Goal: Task Accomplishment & Management: Manage account settings

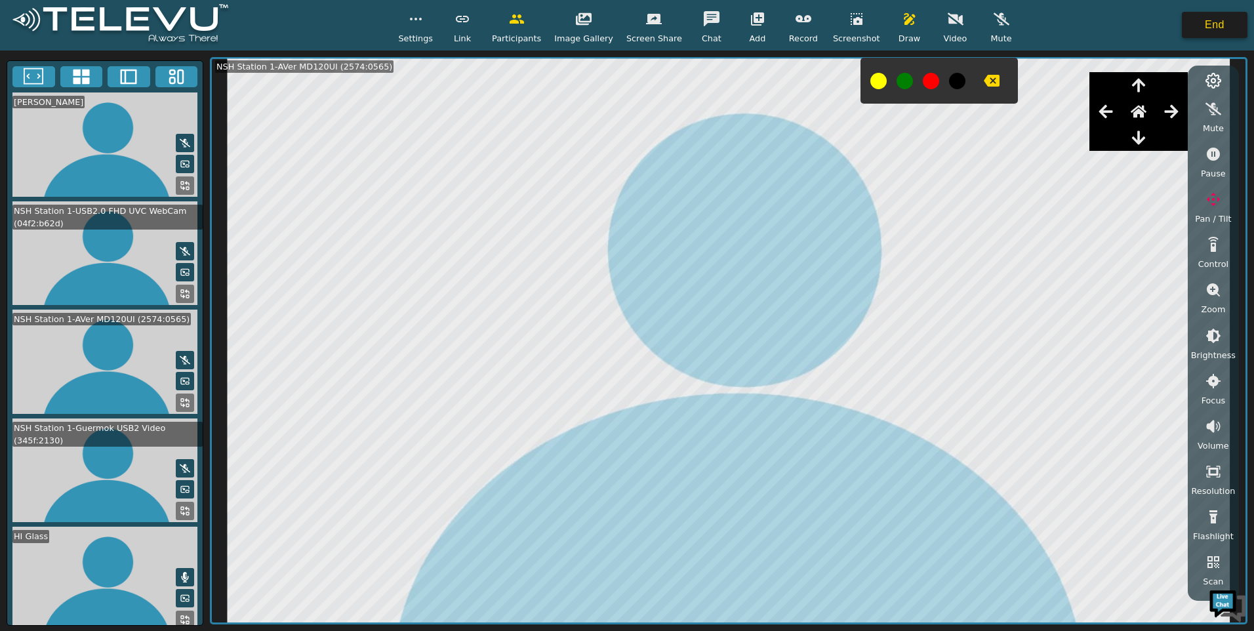
click at [1240, 24] on button "End" at bounding box center [1215, 25] width 66 height 26
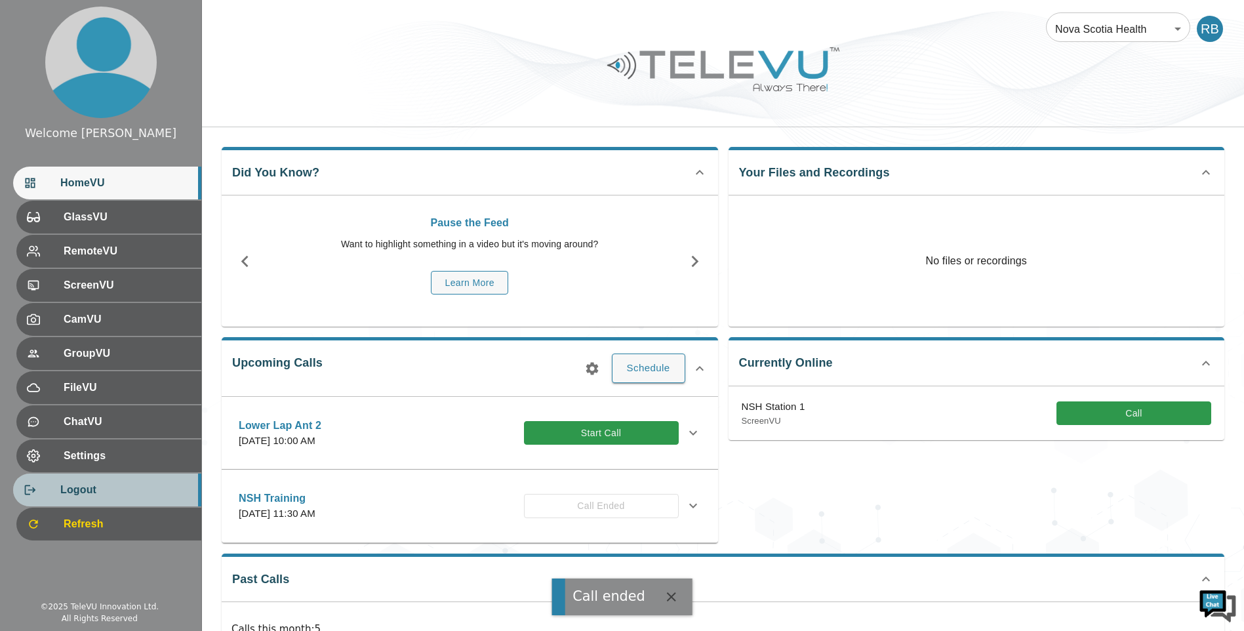
click at [69, 492] on span "Logout" at bounding box center [125, 490] width 131 height 16
click at [88, 489] on span "Logout" at bounding box center [125, 490] width 131 height 16
